Goal: Information Seeking & Learning: Get advice/opinions

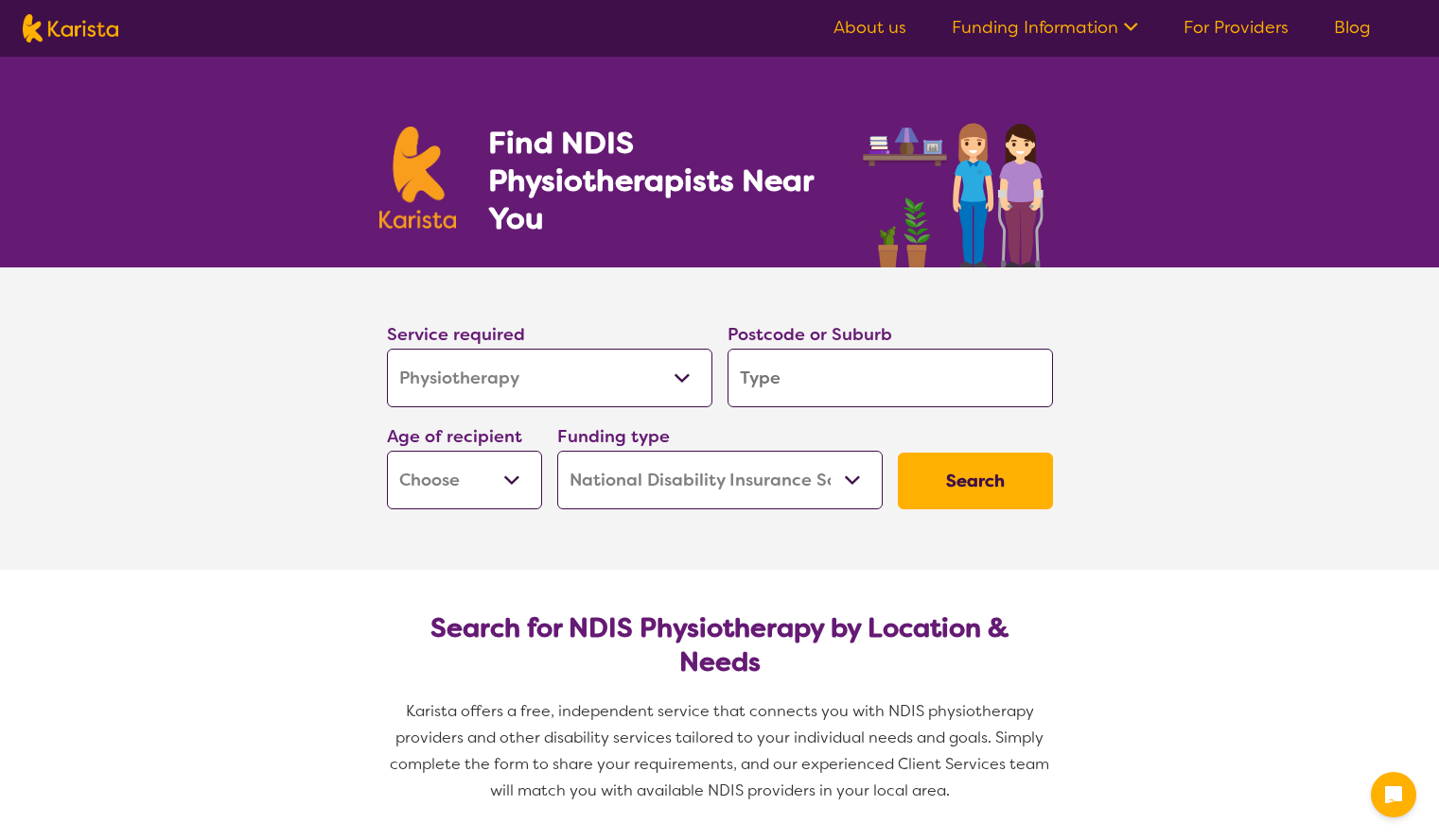
select select "Physiotherapy"
select select "NDIS"
select select "Physiotherapy"
select select "NDIS"
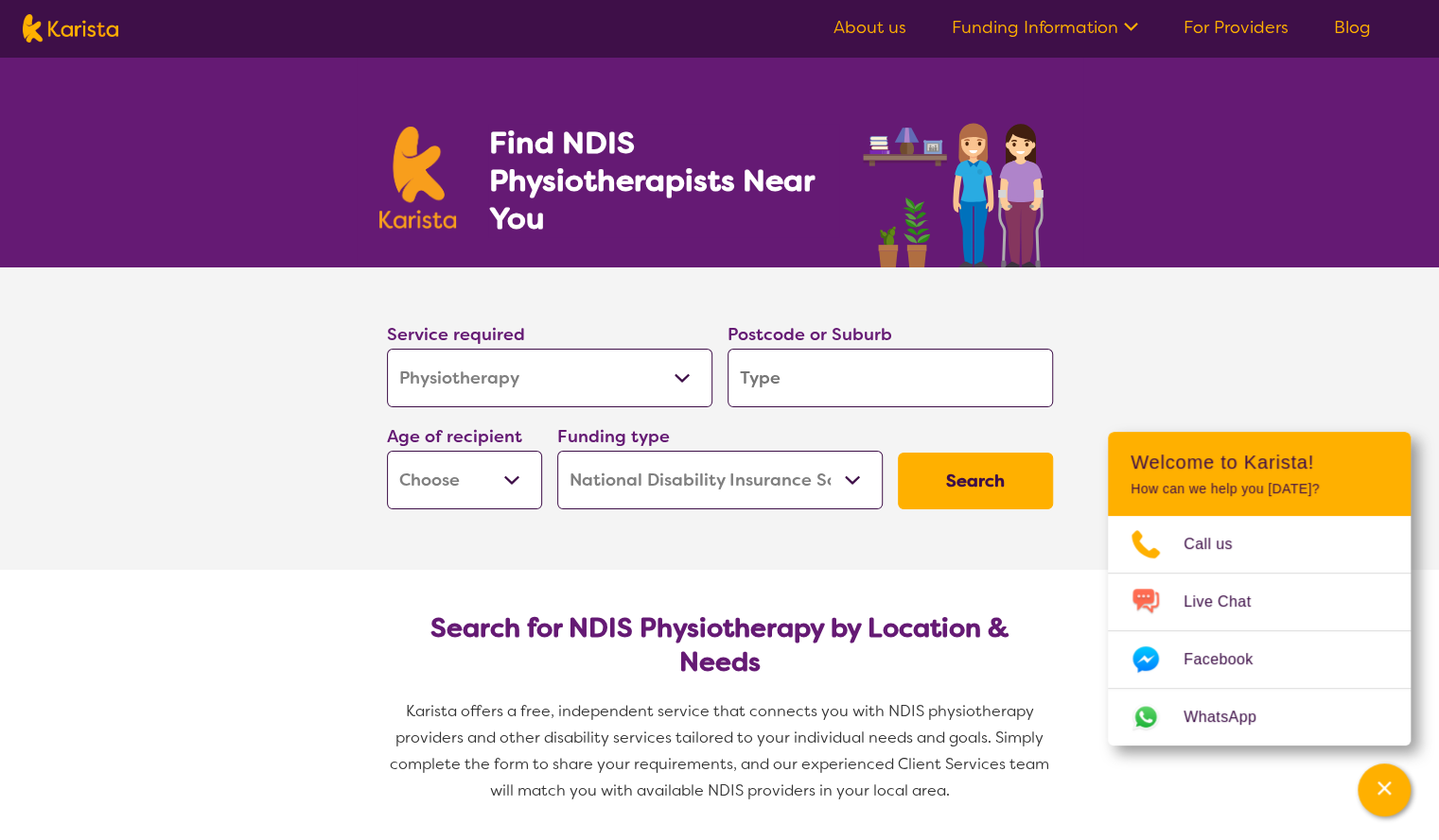
click at [779, 390] on input "search" at bounding box center [890, 378] width 325 height 58
type input "4170"
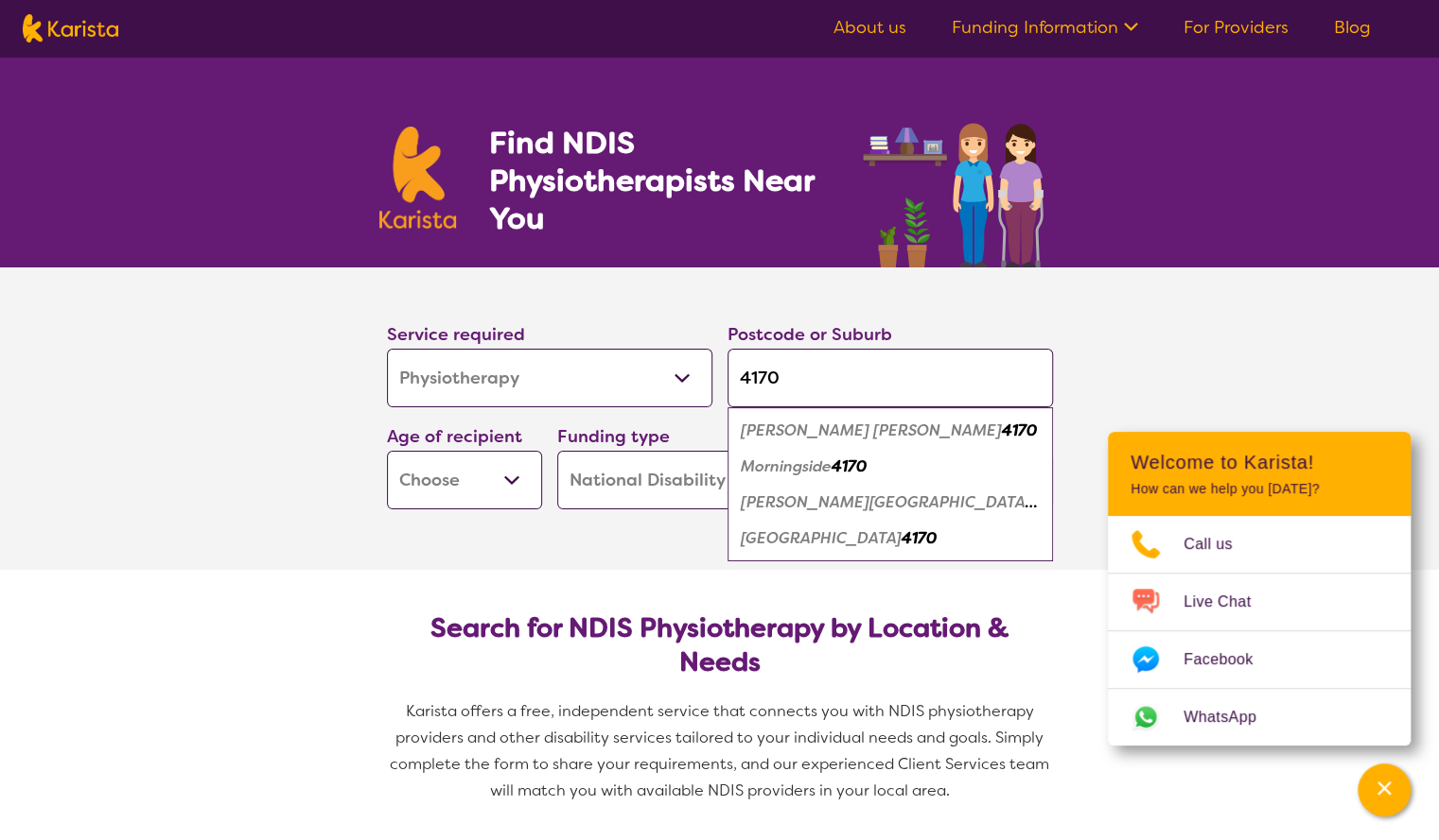
click at [510, 473] on select "Early Childhood - 0 to 9 Child - 10 to 11 Adolescent - 12 to 17 Adult - 18 to 6…" at bounding box center [464, 479] width 155 height 58
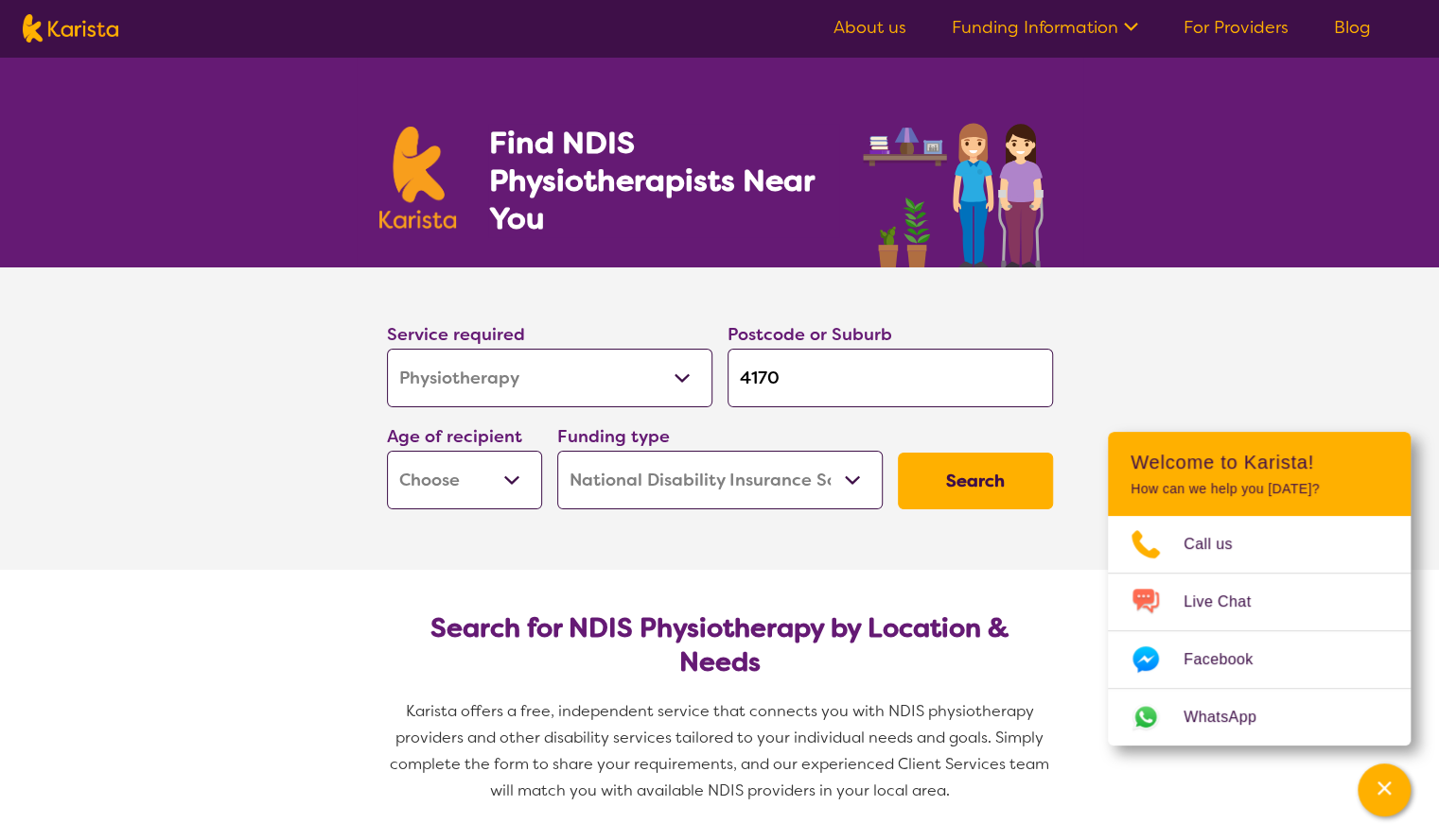
select select "AD"
click at [387, 451] on select "Early Childhood - 0 to 9 Child - 10 to 11 Adolescent - 12 to 17 Adult - 18 to 6…" at bounding box center [464, 479] width 155 height 58
select select "AD"
click at [748, 475] on select "Home Care Package (HCP) National Disability Insurance Scheme (NDIS) I don't know" at bounding box center [720, 479] width 325 height 58
click at [557, 451] on select "Home Care Package (HCP) National Disability Insurance Scheme (NDIS) I don't know" at bounding box center [720, 479] width 325 height 58
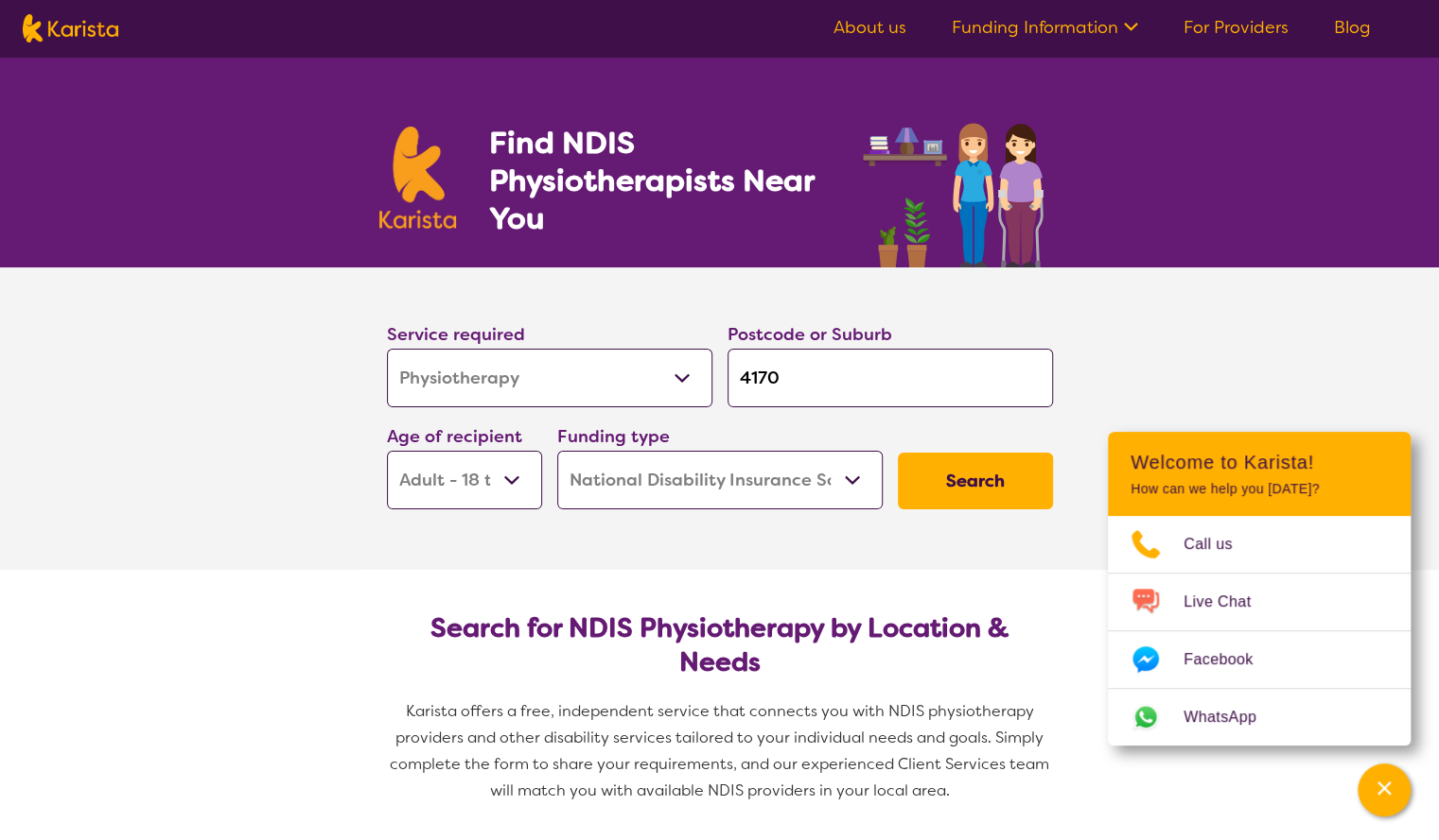
click at [969, 481] on button "Search" at bounding box center [974, 481] width 155 height 57
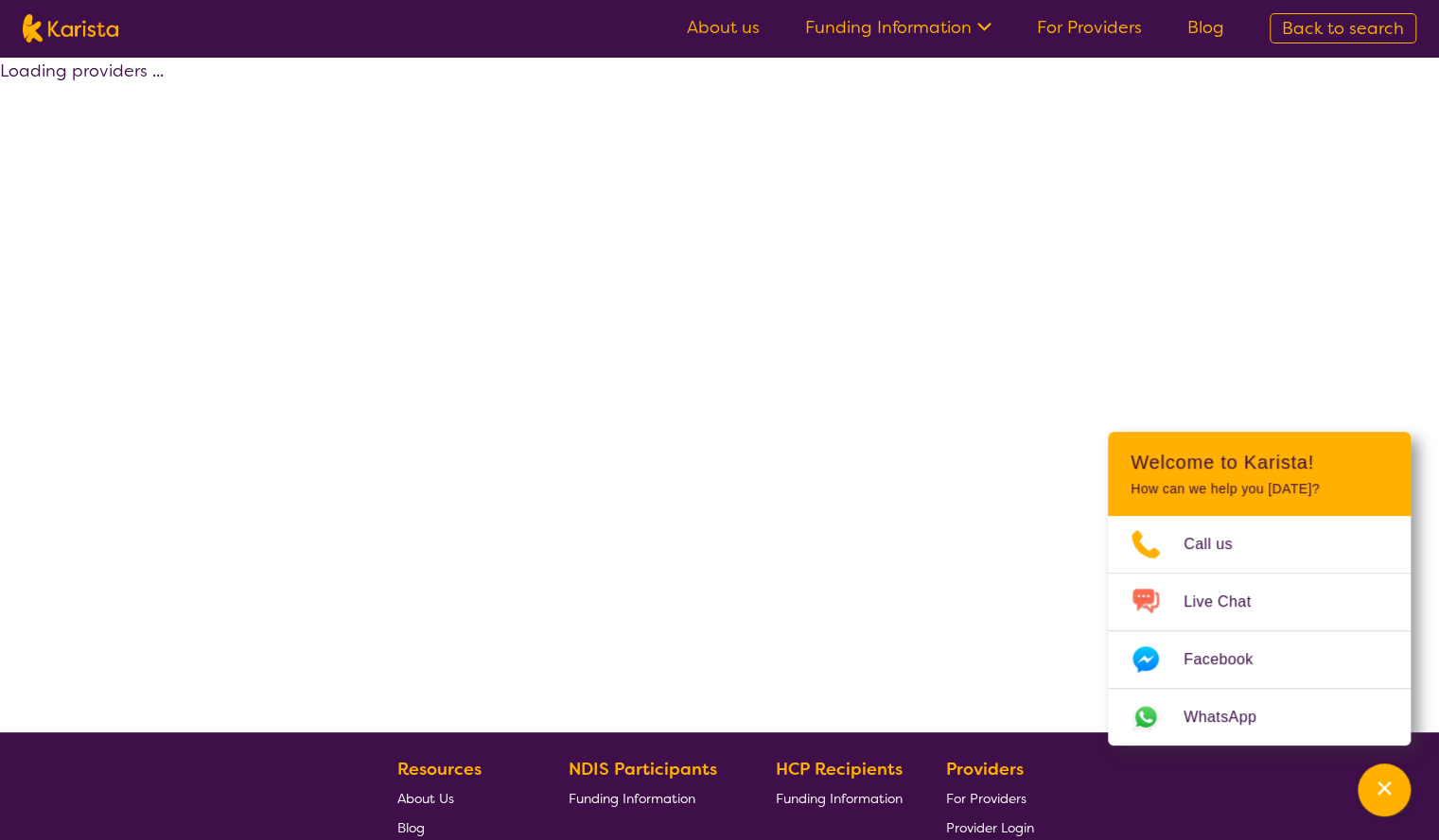
select select "by_score"
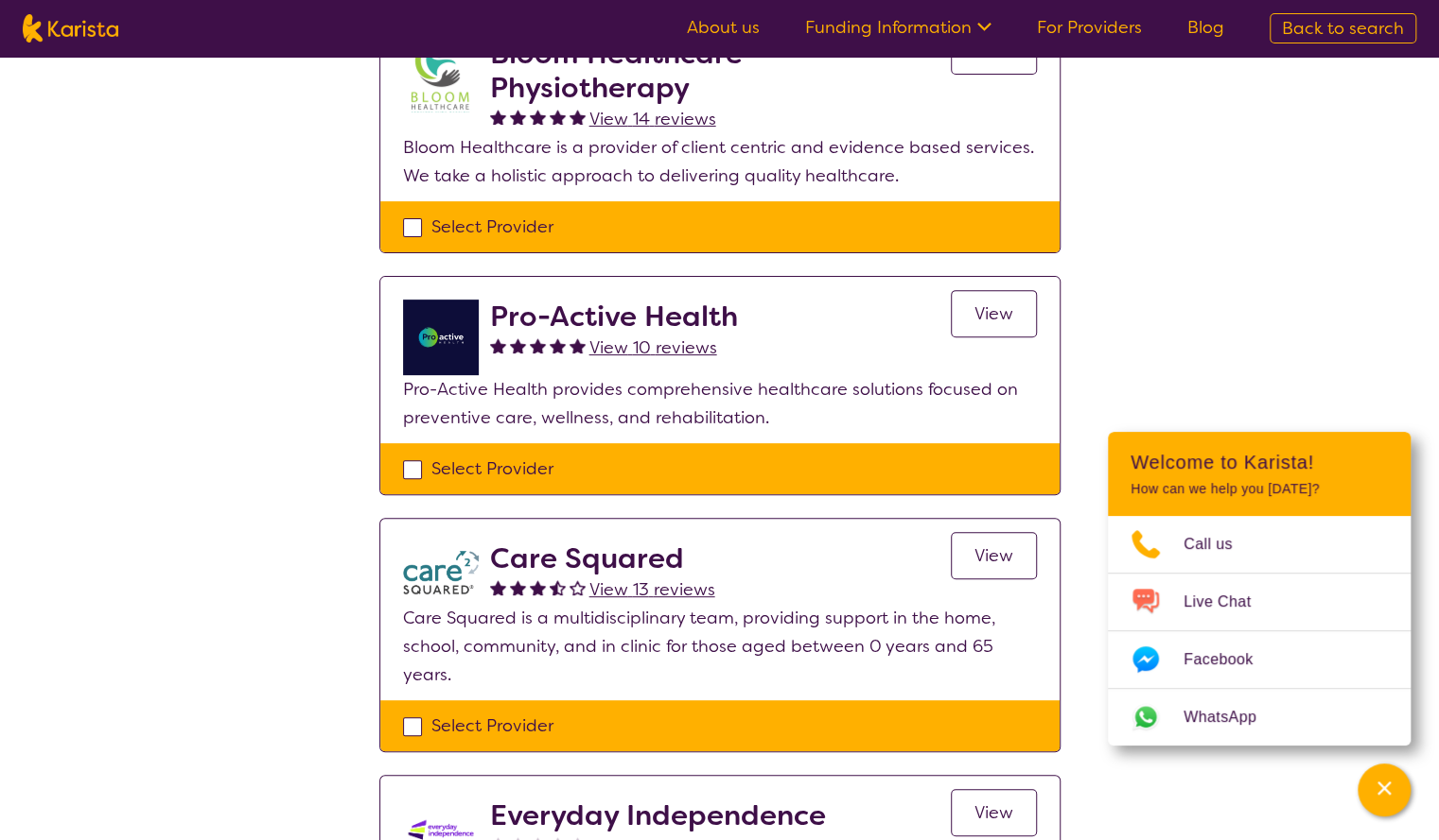
scroll to position [249, 0]
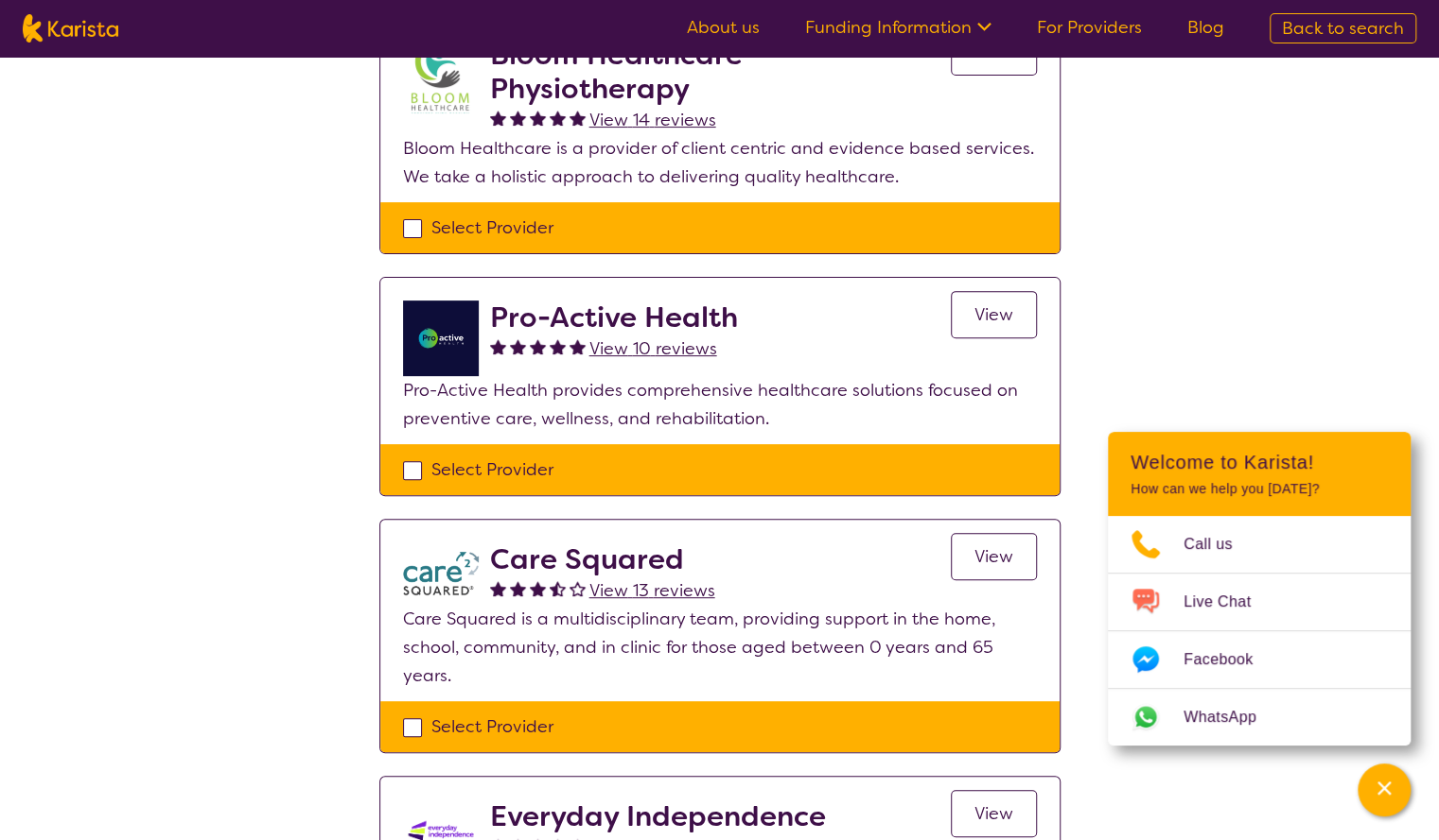
click at [653, 353] on span "View 10 reviews" at bounding box center [652, 348] width 127 height 23
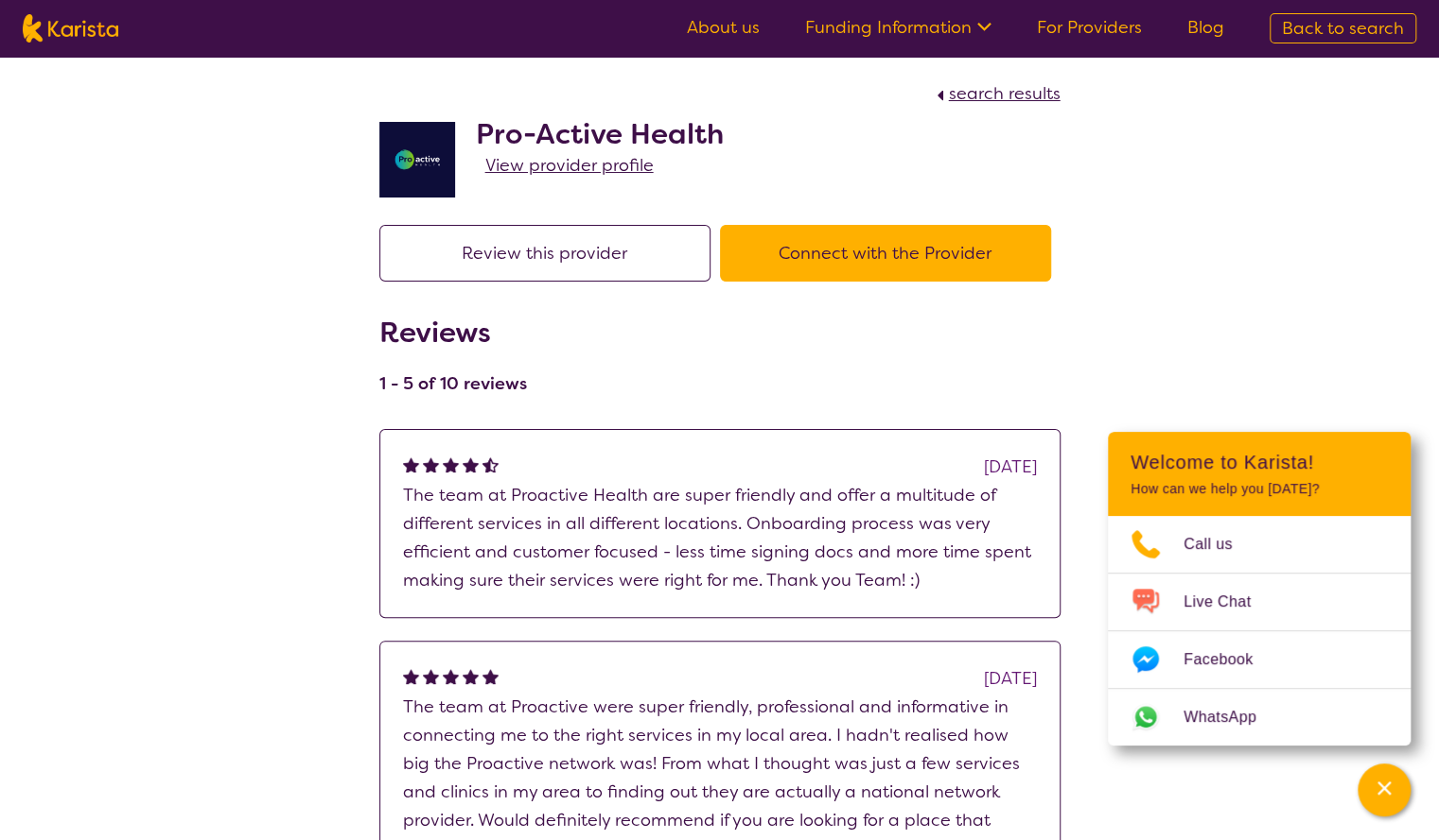
click at [1027, 98] on span "search results" at bounding box center [1004, 93] width 111 height 23
select select "by_score"
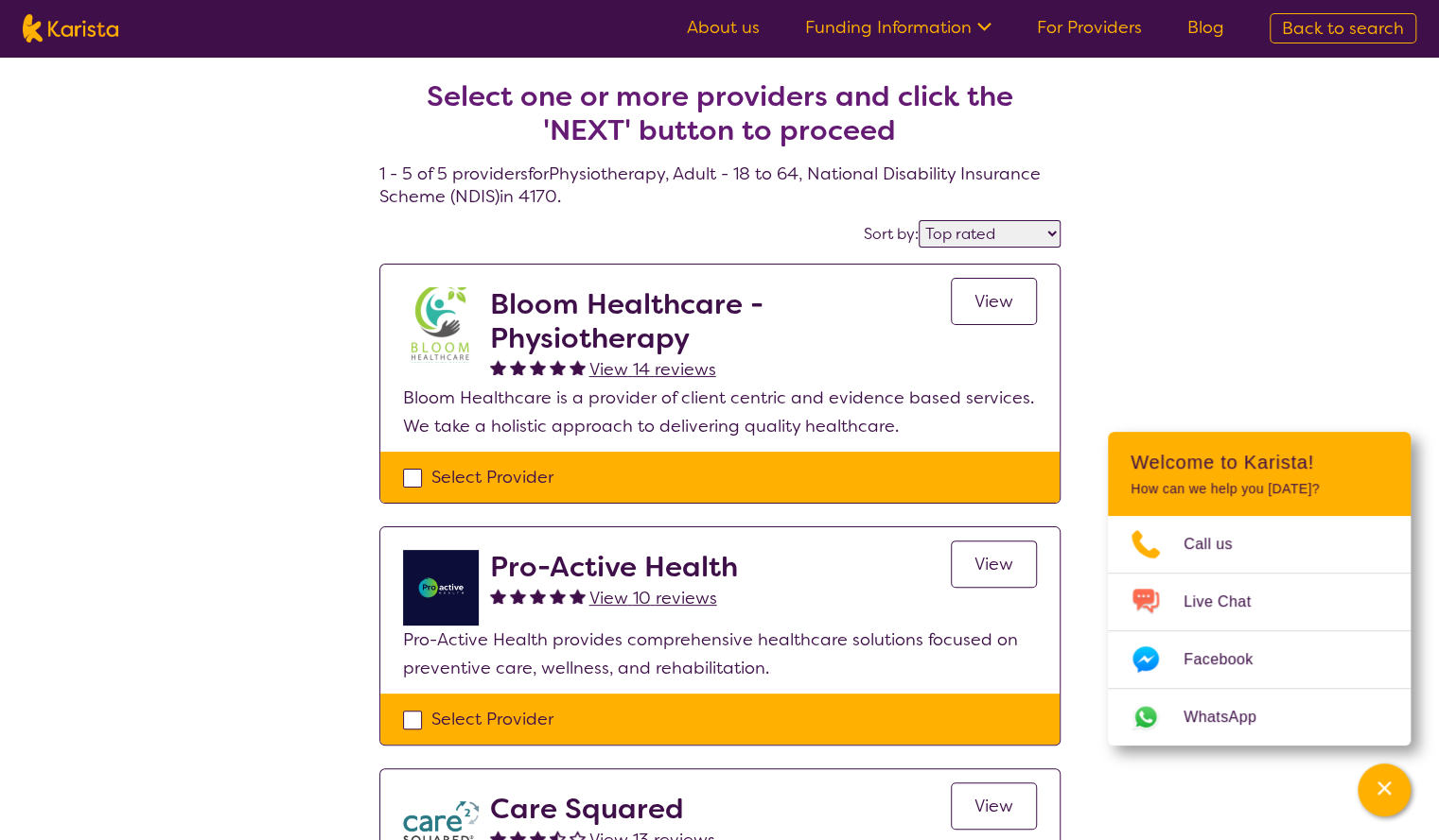
click at [681, 372] on span "View 14 reviews" at bounding box center [652, 369] width 126 height 23
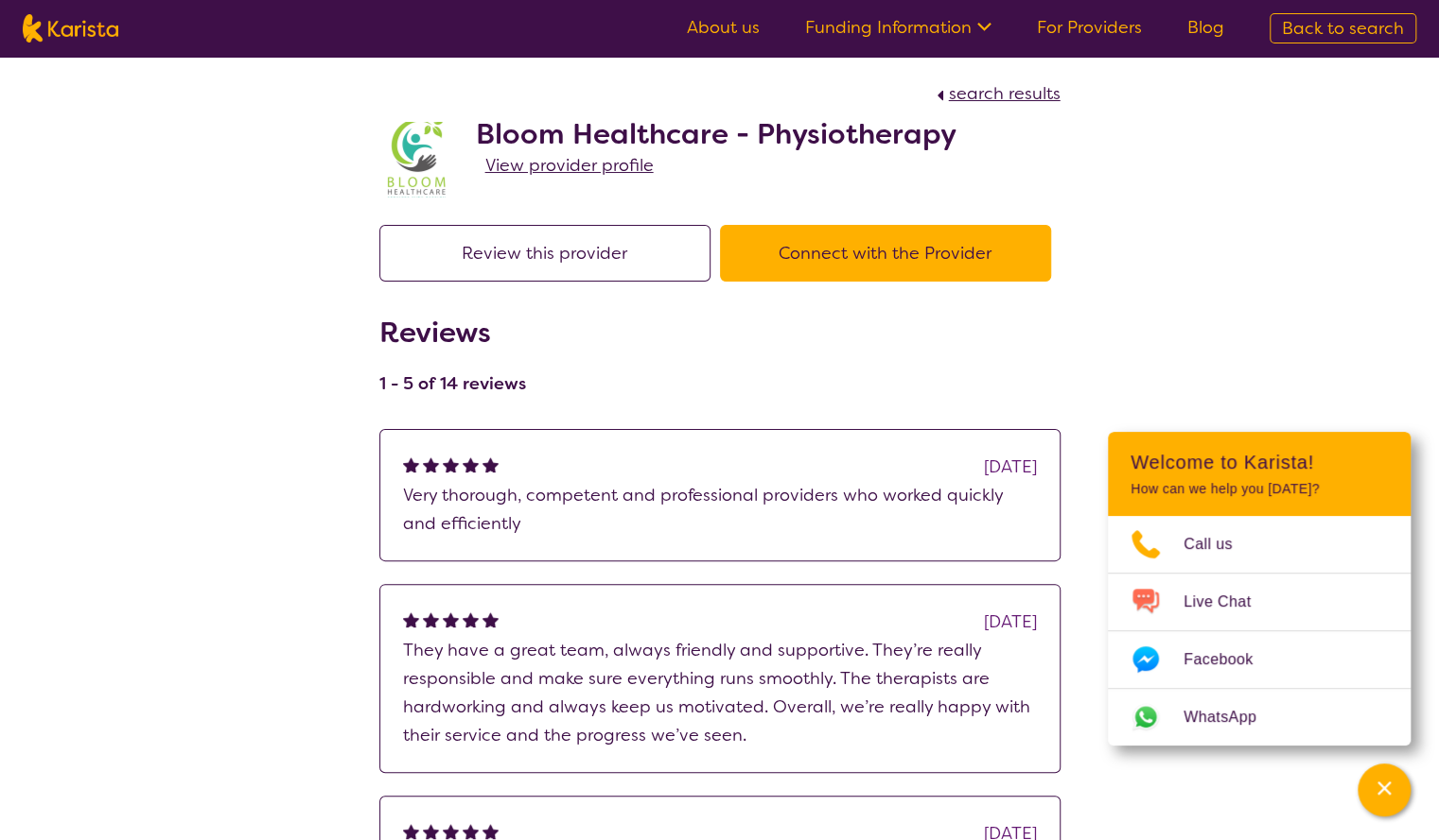
click at [1090, 30] on link "For Providers" at bounding box center [1089, 27] width 105 height 23
select select "by_score"
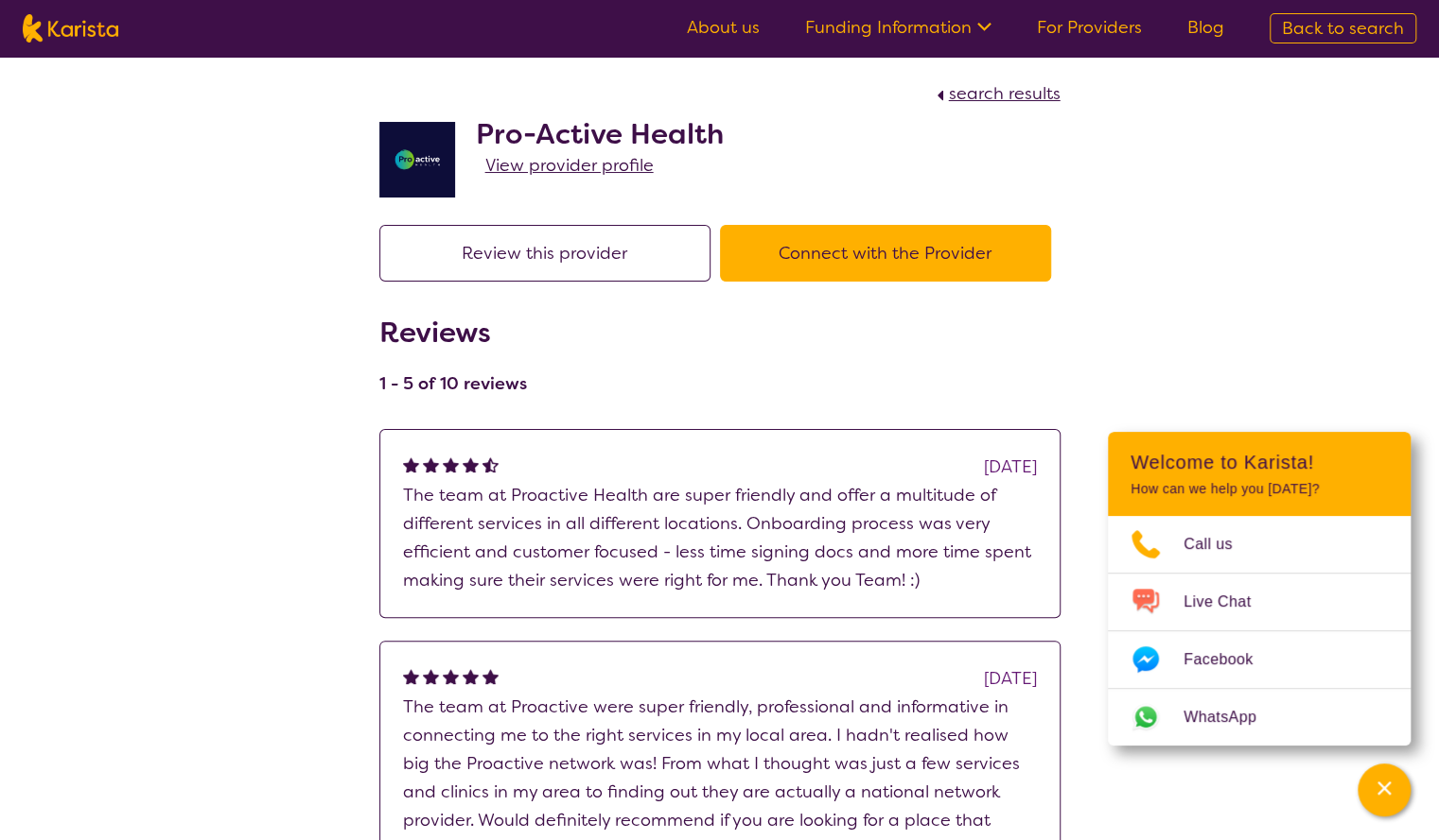
select select "by_score"
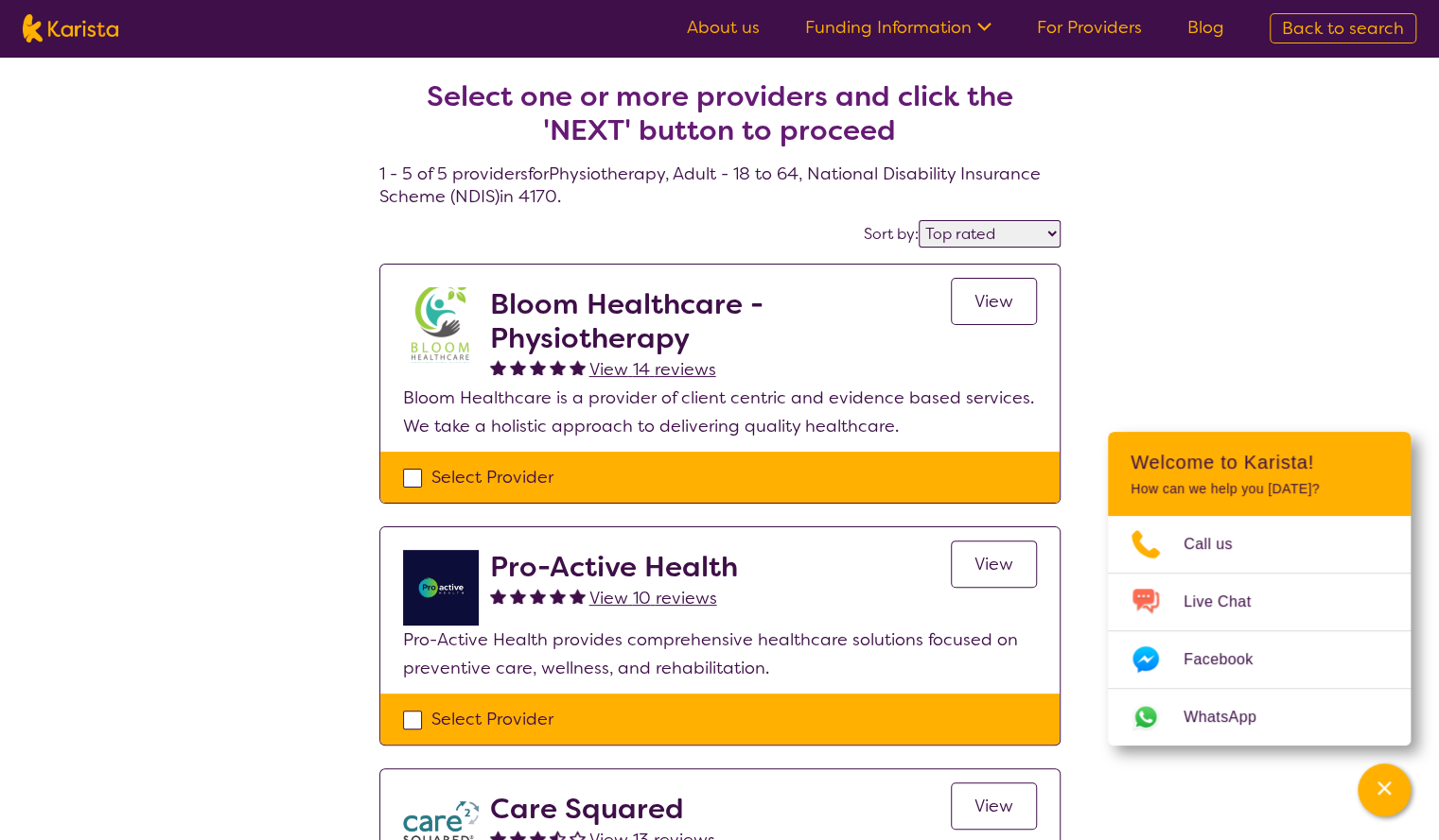
scroll to position [249, 0]
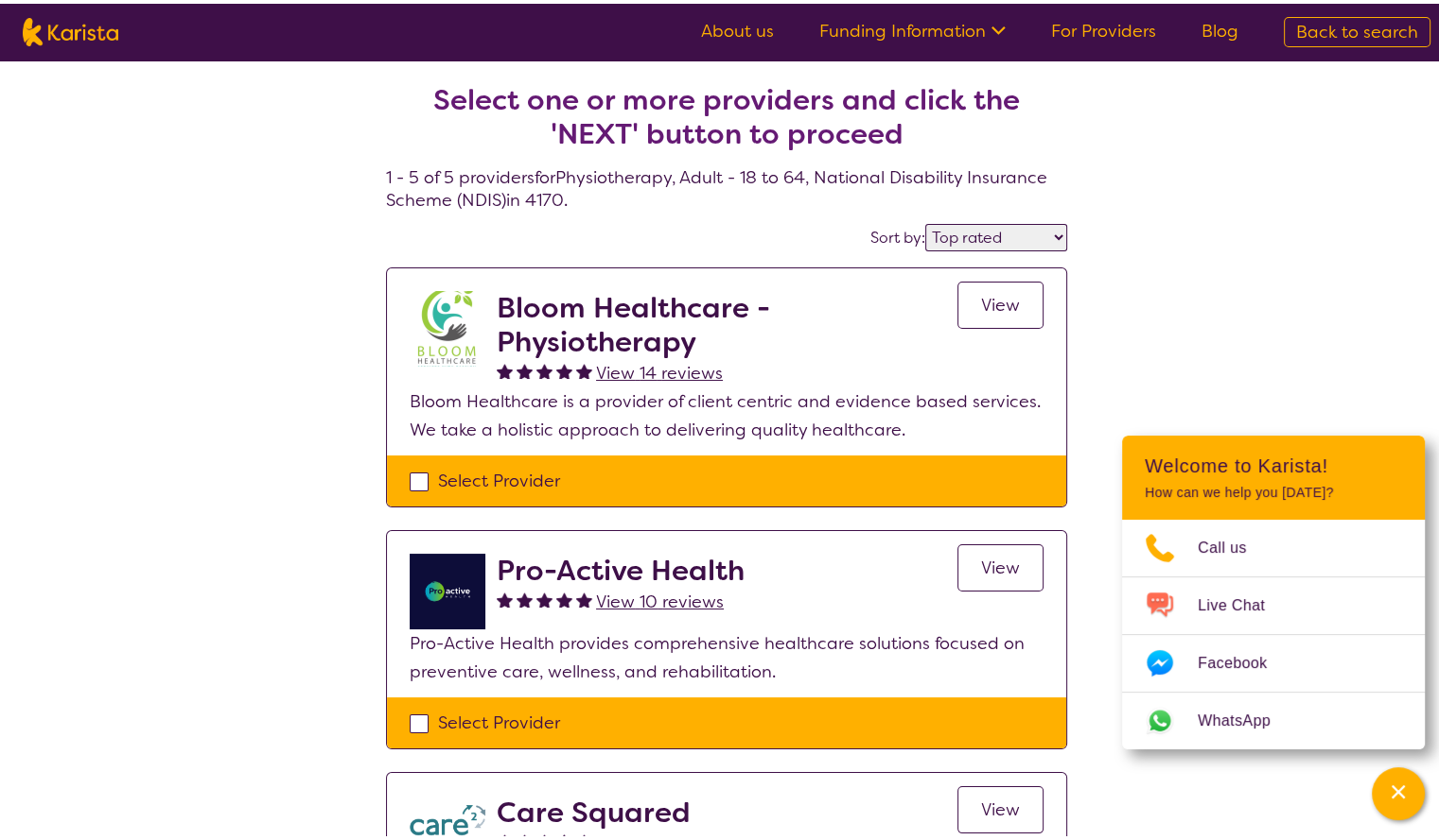
select select "Physiotherapy"
select select "AD"
select select "NDIS"
select select "Physiotherapy"
select select "AD"
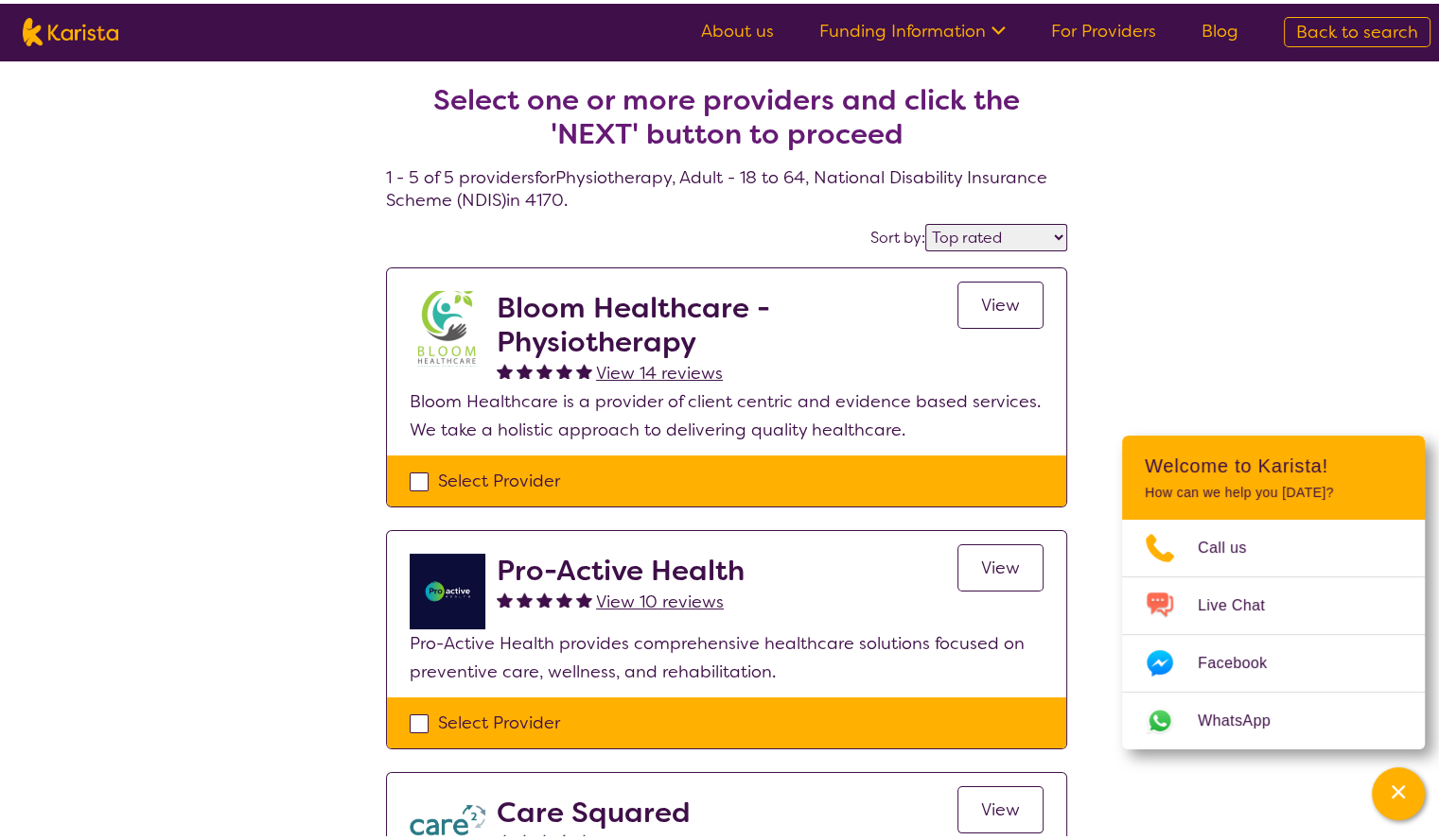
select select "NDIS"
